Goal: Check status: Check status

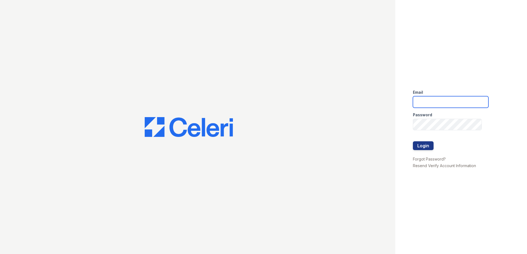
click at [425, 101] on input "email" at bounding box center [450, 102] width 75 height 12
type input "arrivecrofton@trinity-pm.com"
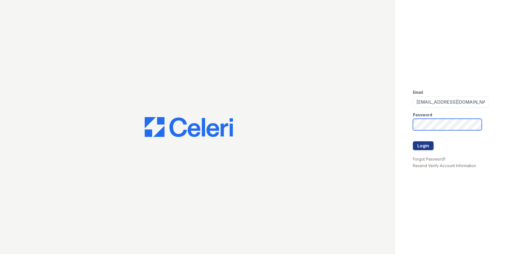
click at [413, 142] on button "Login" at bounding box center [423, 146] width 21 height 9
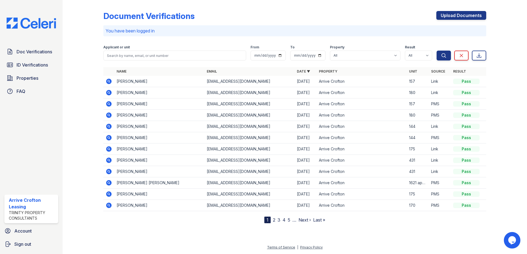
click at [110, 93] on icon at bounding box center [109, 93] width 6 height 6
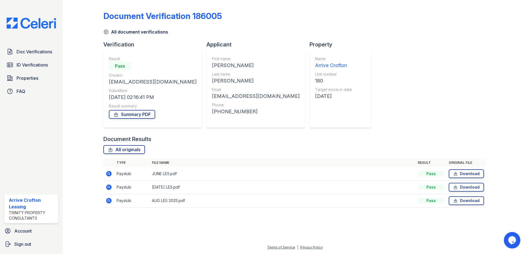
click at [108, 172] on icon at bounding box center [109, 174] width 6 height 6
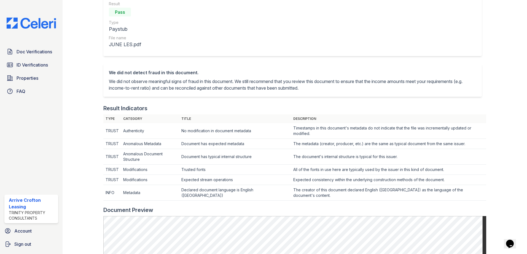
scroll to position [147, 0]
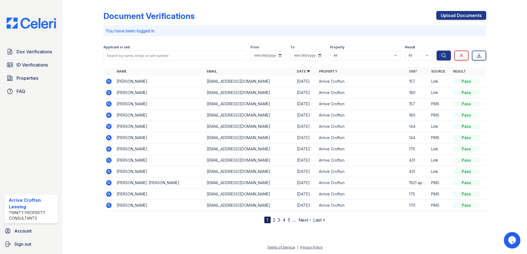
click at [107, 115] on icon at bounding box center [109, 116] width 6 height 6
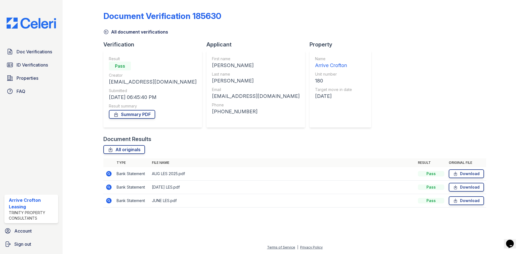
click at [105, 31] on icon at bounding box center [106, 32] width 6 height 6
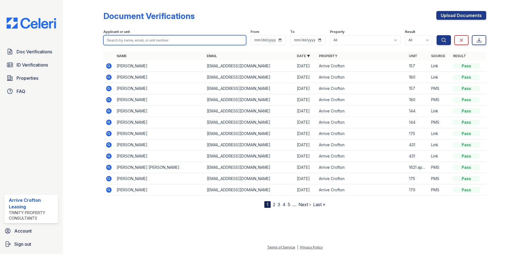
click at [127, 40] on input "search" at bounding box center [174, 40] width 143 height 10
type input "joshua"
click at [436, 35] on button "Search" at bounding box center [443, 40] width 14 height 10
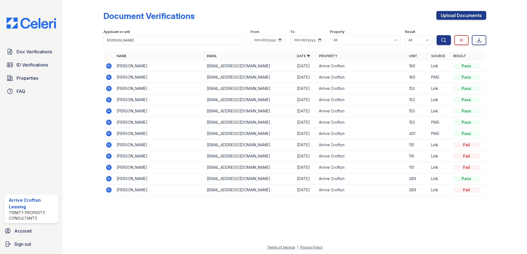
click at [108, 64] on icon at bounding box center [109, 66] width 6 height 6
